Goal: Task Accomplishment & Management: Manage account settings

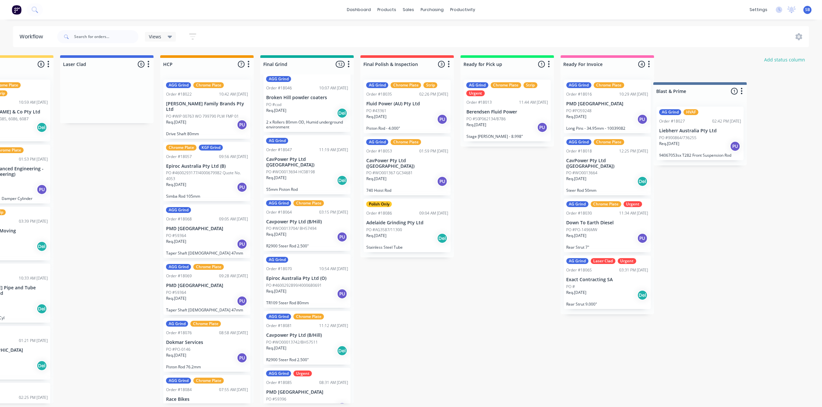
scroll to position [0, 756]
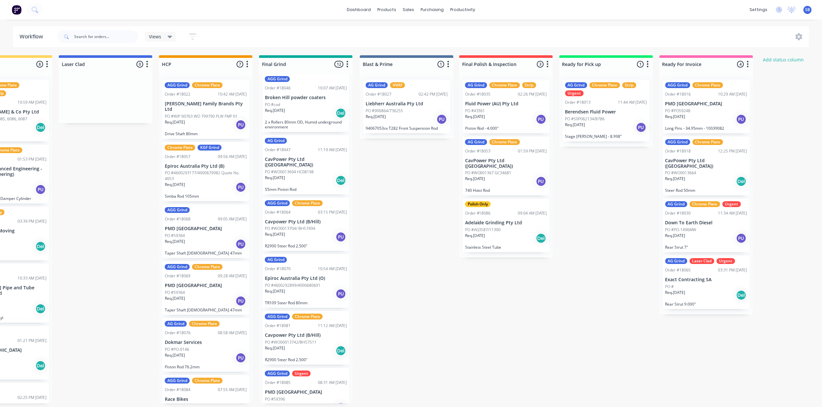
drag, startPoint x: 718, startPoint y: 67, endPoint x: 407, endPoint y: 71, distance: 311.1
click at [407, 71] on div "Submitted 0 Status colour #273444 hex #273444 Save Cancel Summaries Total order…" at bounding box center [64, 229] width 1650 height 348
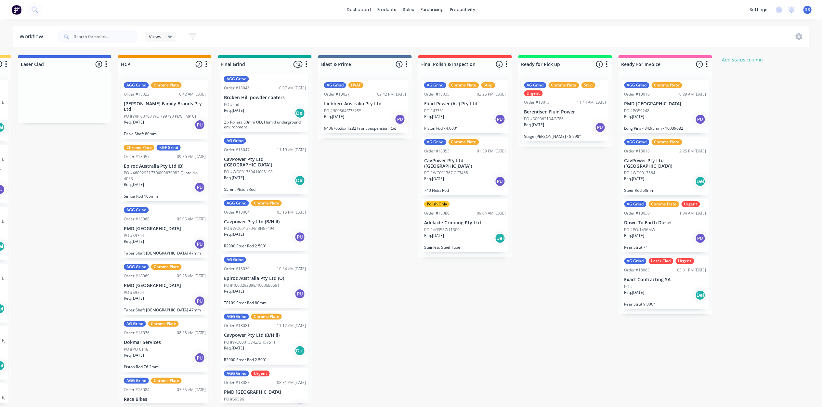
scroll to position [0, 761]
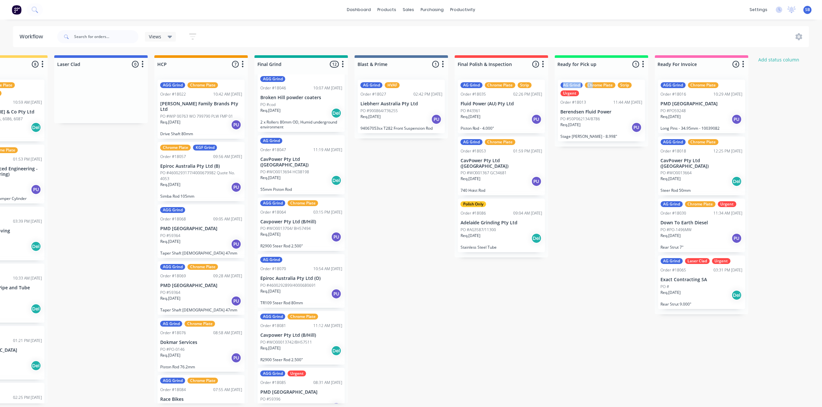
drag, startPoint x: 603, startPoint y: 73, endPoint x: 593, endPoint y: 85, distance: 15.0
click at [593, 85] on div "Ready for Pick up 1 Status colour #0EF072 hex #0EF072 Save Cancel Notifications…" at bounding box center [602, 100] width 94 height 91
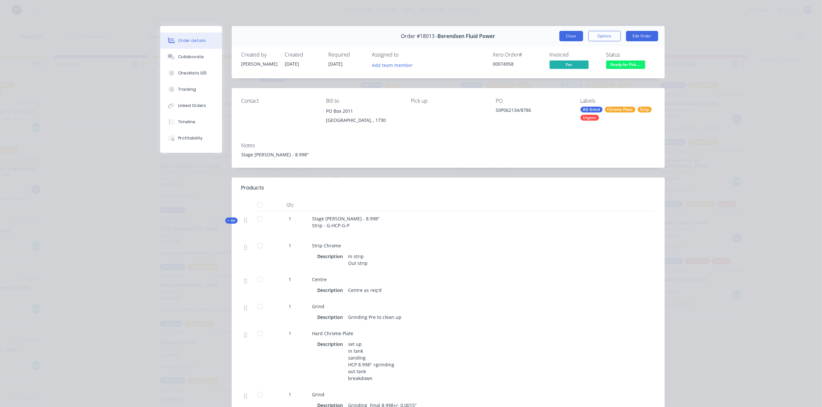
click at [565, 35] on button "Close" at bounding box center [571, 36] width 24 height 10
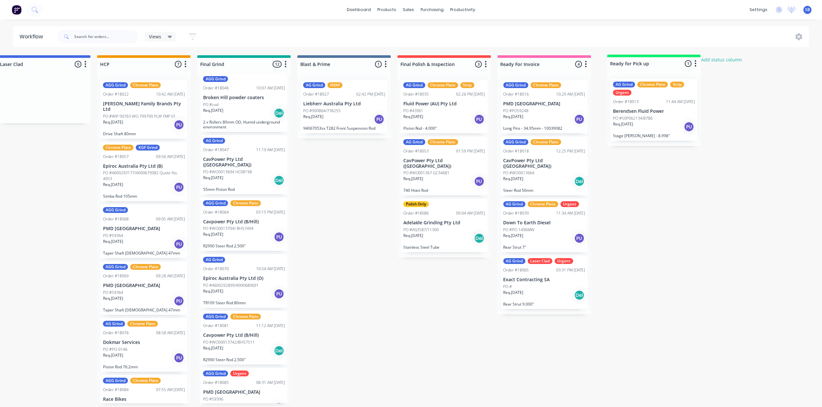
scroll to position [0, 827]
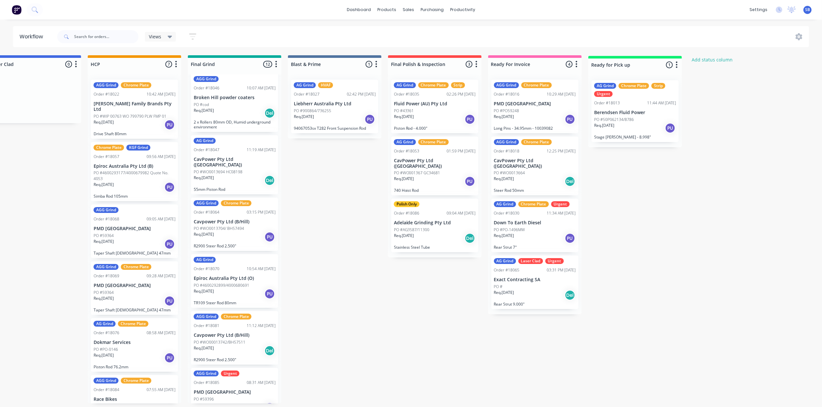
drag, startPoint x: 621, startPoint y: 65, endPoint x: 654, endPoint y: 69, distance: 33.7
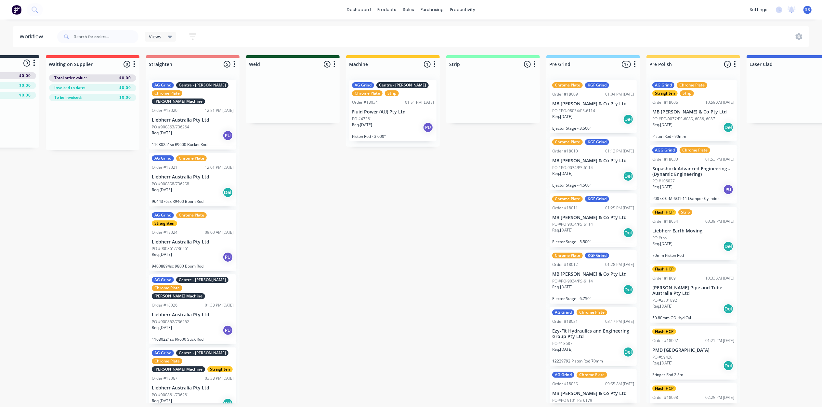
scroll to position [0, 0]
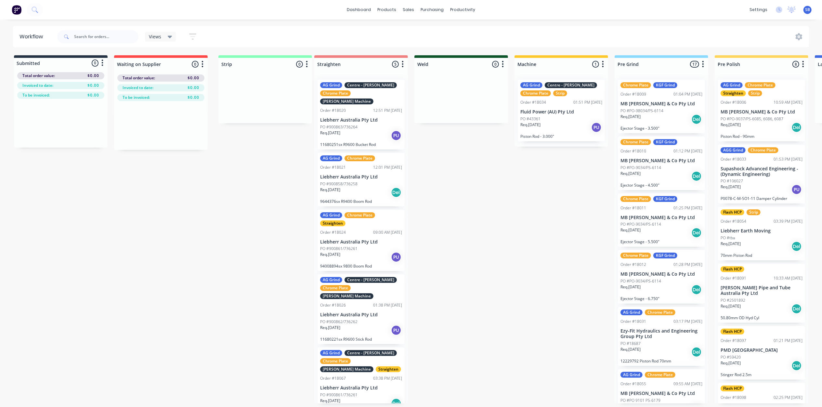
drag, startPoint x: 586, startPoint y: 60, endPoint x: 288, endPoint y: 65, distance: 297.8
click at [288, 65] on div "Submitted 0 Status colour #273444 hex #273444 Save Cancel Summaries Total order…" at bounding box center [820, 229] width 1650 height 348
drag, startPoint x: 485, startPoint y: 57, endPoint x: 471, endPoint y: 81, distance: 28.1
click at [471, 81] on div "Weld 0 Status colour #0E552C hex #0E552C Save Cancel Notifications Email SMS Su…" at bounding box center [461, 89] width 94 height 68
drag, startPoint x: 471, startPoint y: 81, endPoint x: 456, endPoint y: 94, distance: 19.6
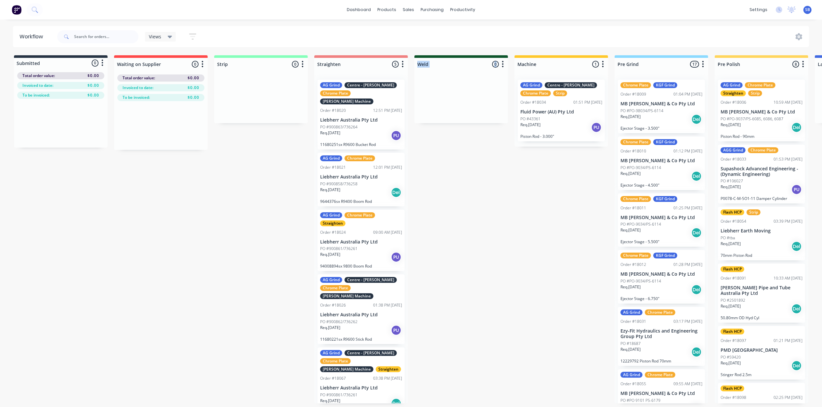
click at [456, 94] on div at bounding box center [461, 98] width 94 height 49
drag, startPoint x: 480, startPoint y: 57, endPoint x: 477, endPoint y: 80, distance: 23.4
click at [477, 80] on div "Weld 0 Status colour #0E552C hex #0E552C Save Cancel Notifications Email SMS Su…" at bounding box center [461, 89] width 94 height 68
drag, startPoint x: 477, startPoint y: 80, endPoint x: 477, endPoint y: 55, distance: 24.4
click at [477, 55] on div "Weld 0 Status colour #0E552C hex #0E552C Save Cancel Notifications Email SMS Su…" at bounding box center [461, 62] width 94 height 15
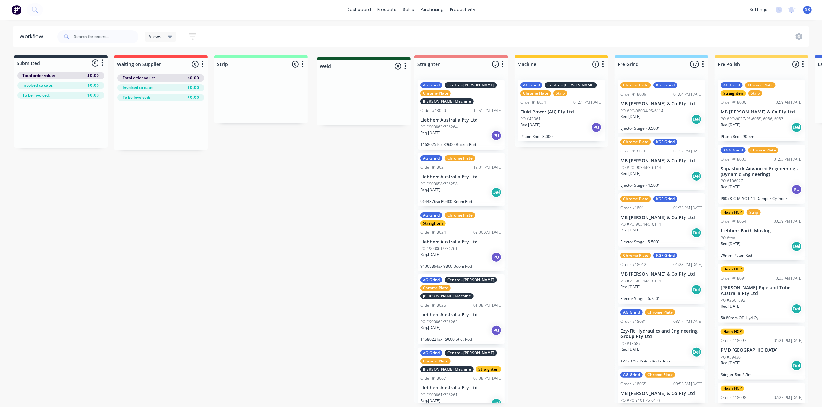
drag, startPoint x: 481, startPoint y: 58, endPoint x: 384, endPoint y: 62, distance: 97.6
click at [384, 62] on div "Submitted 0 Status colour #273444 hex #273444 Save Cancel Summaries Total order…" at bounding box center [820, 229] width 1650 height 348
click at [195, 37] on icon "button" at bounding box center [192, 36] width 5 height 1
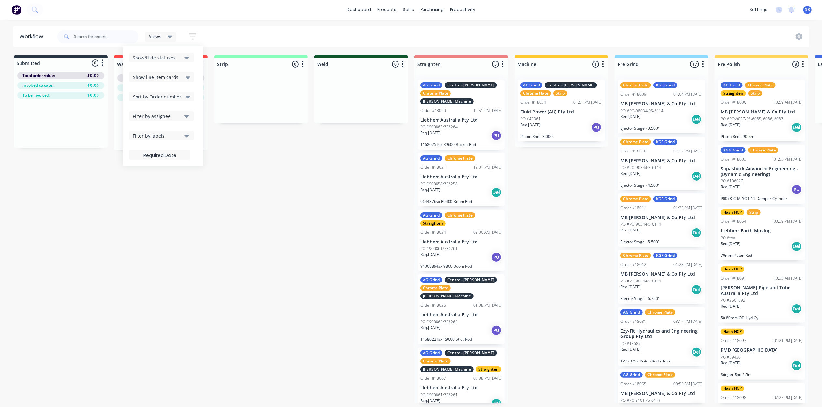
click at [194, 36] on icon "button" at bounding box center [192, 37] width 7 height 8
click at [168, 37] on icon at bounding box center [170, 36] width 5 height 7
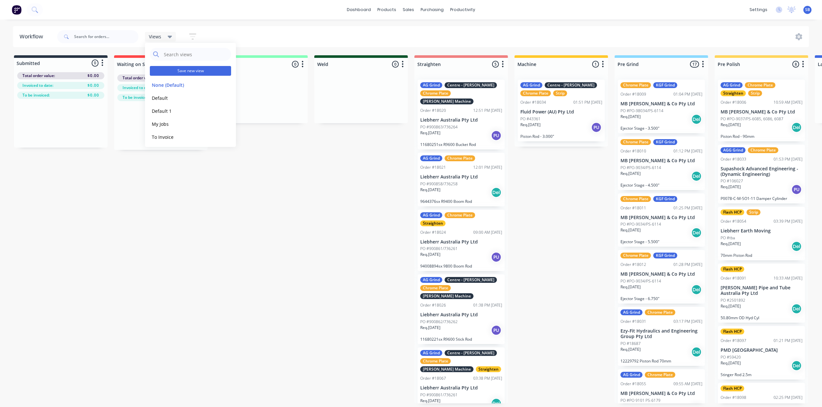
click at [185, 70] on button "Save new view" at bounding box center [190, 71] width 81 height 10
click at [255, 68] on label "Set as your default view" at bounding box center [281, 69] width 52 height 7
click at [251, 68] on input "Set as your default view" at bounding box center [248, 69] width 5 height 6
checkbox input "true"
click at [263, 81] on button "Save" at bounding box center [265, 83] width 39 height 11
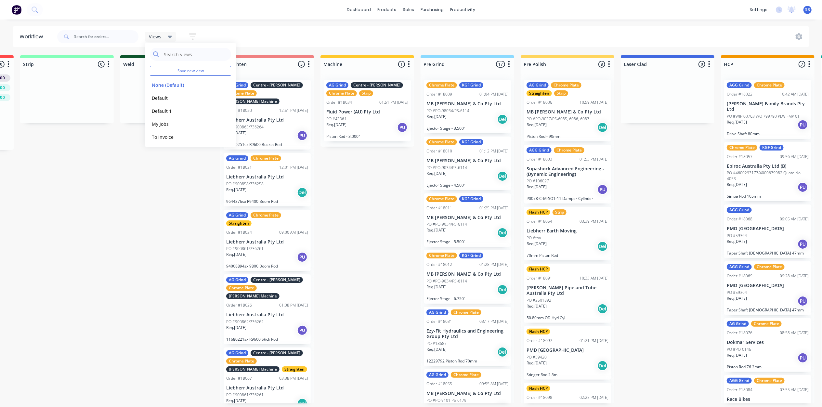
scroll to position [0, 195]
click at [139, 262] on div "Submitted 0 Status colour #273444 hex #273444 Save Cancel Summaries Total order…" at bounding box center [625, 229] width 1650 height 348
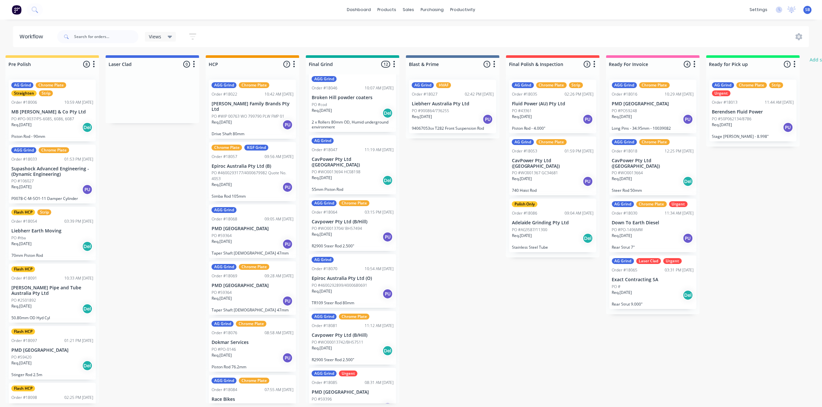
scroll to position [0, 687]
